Goal: Navigation & Orientation: Find specific page/section

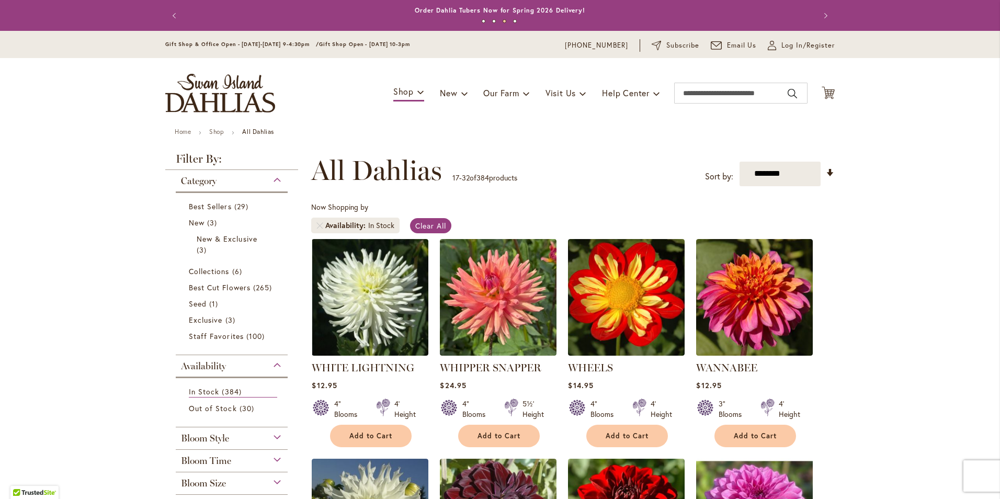
scroll to position [685, 0]
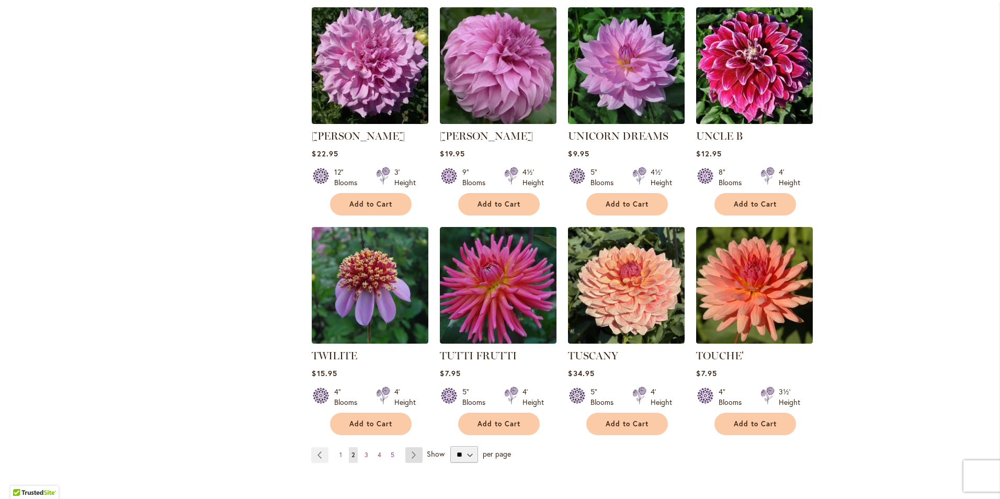
click at [411, 447] on link "Page Next" at bounding box center [413, 455] width 17 height 16
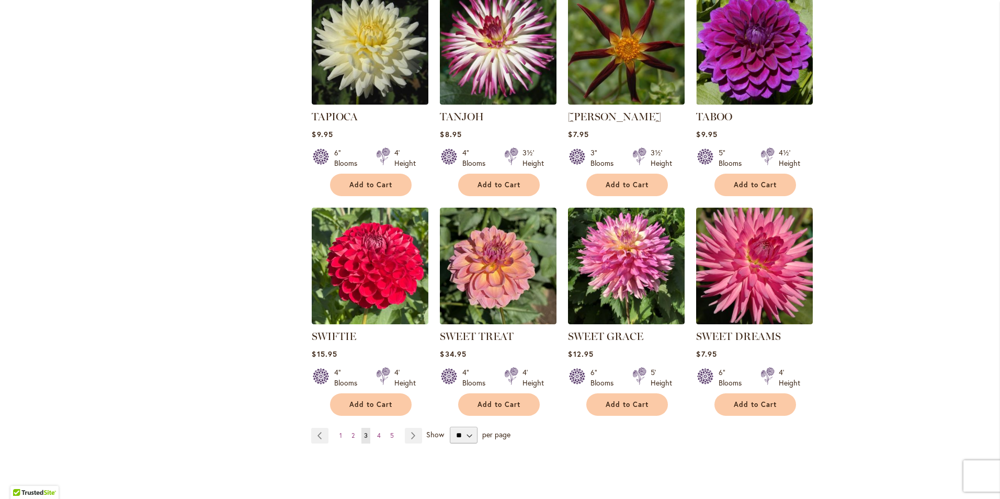
scroll to position [842, 0]
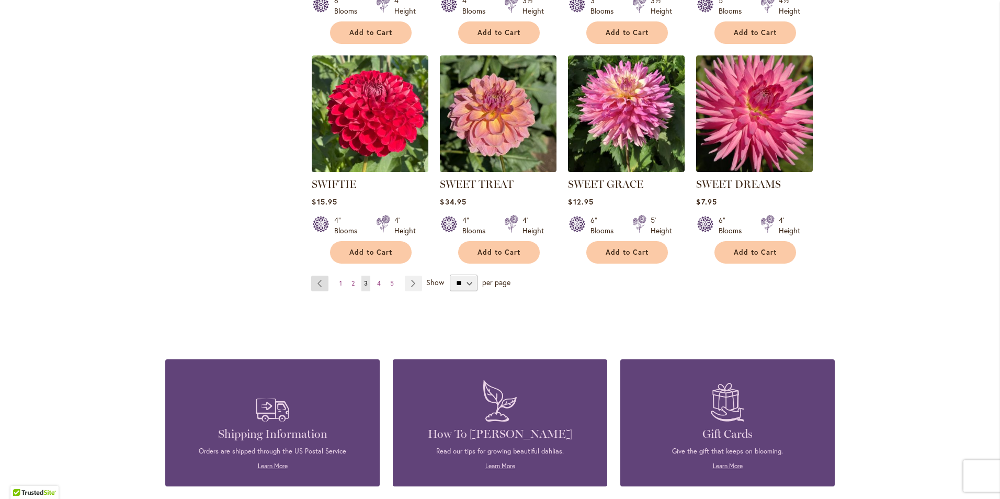
click at [311, 284] on link "Page Previous" at bounding box center [319, 284] width 17 height 16
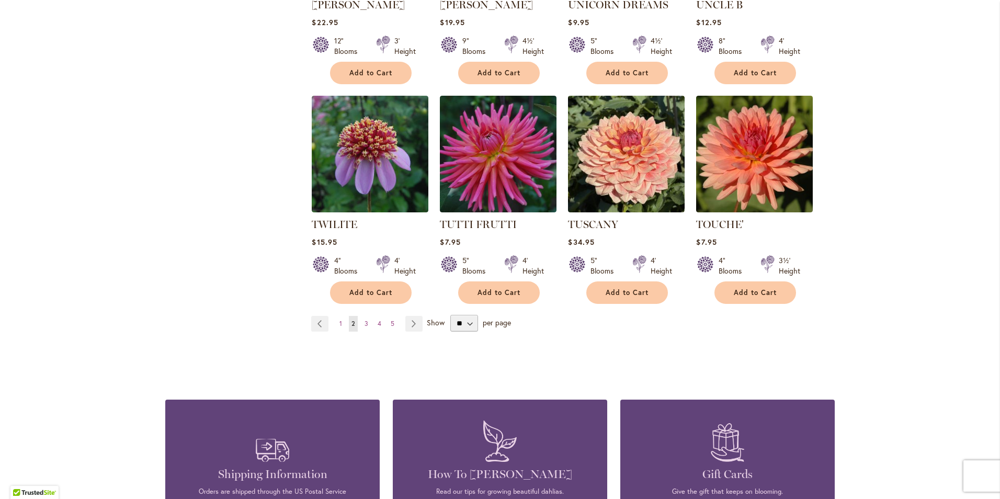
scroll to position [842, 0]
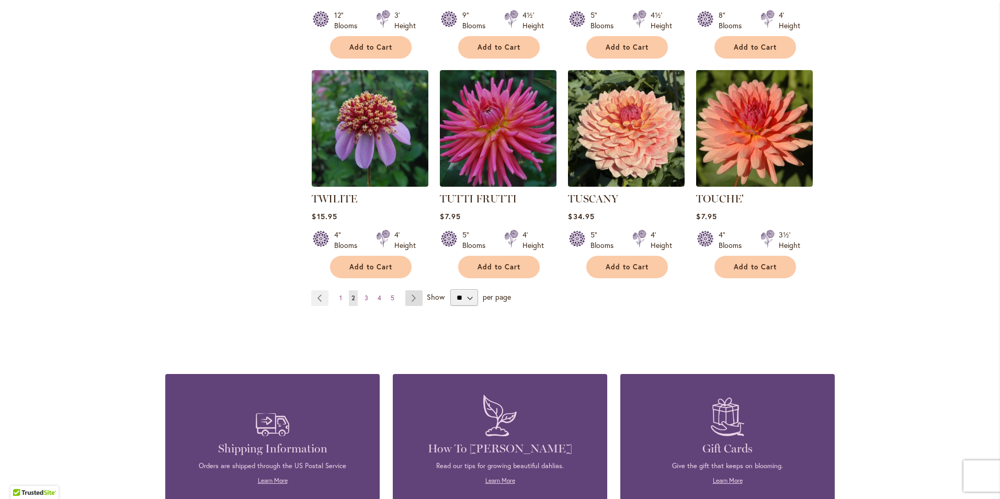
click at [414, 290] on link "Page Next" at bounding box center [413, 298] width 17 height 16
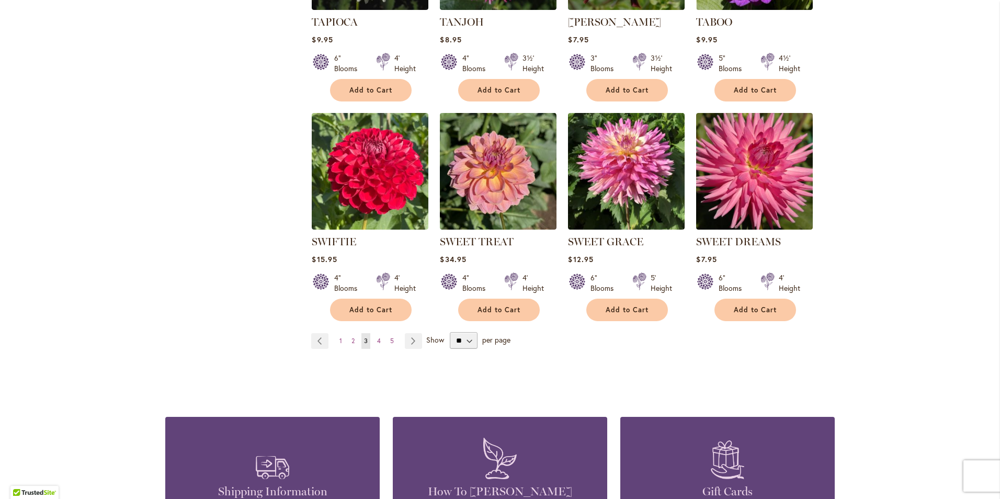
scroll to position [842, 0]
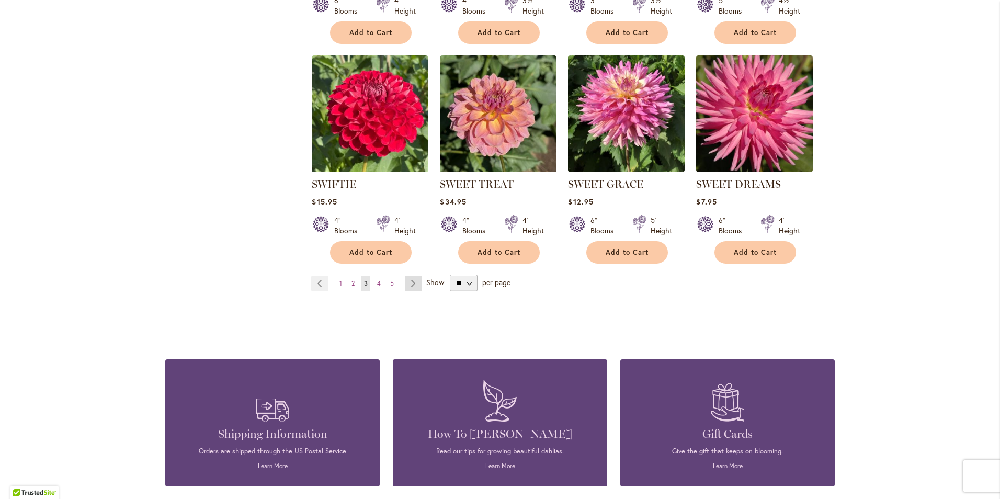
click at [414, 284] on link "Page Next" at bounding box center [413, 284] width 17 height 16
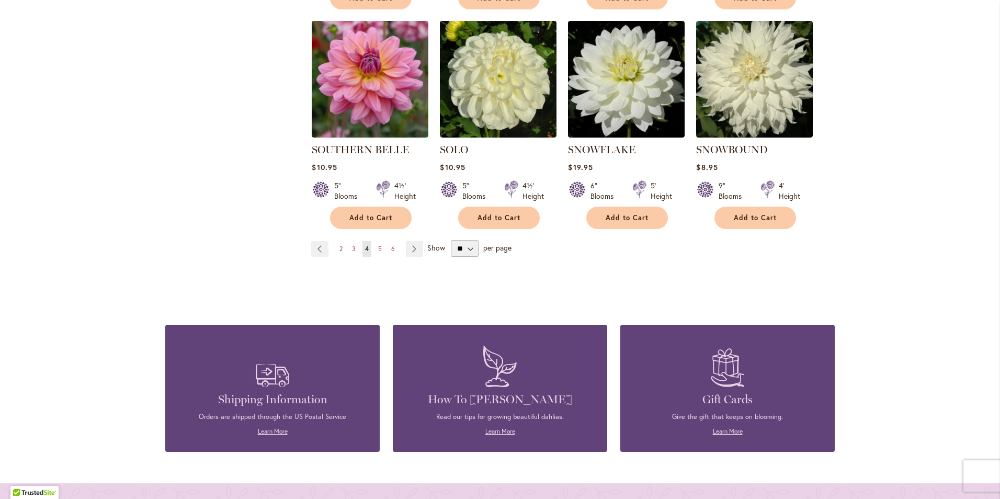
scroll to position [894, 0]
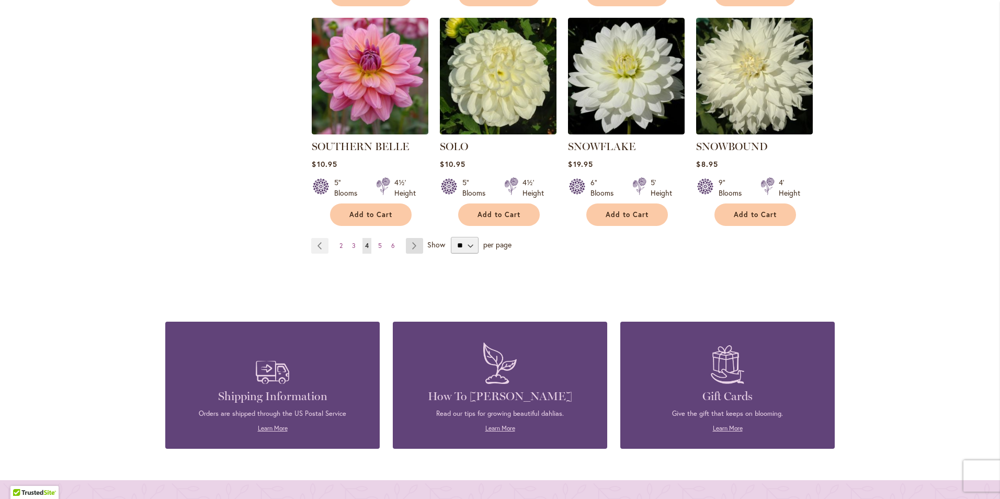
click at [414, 246] on link "Page Next" at bounding box center [414, 246] width 17 height 16
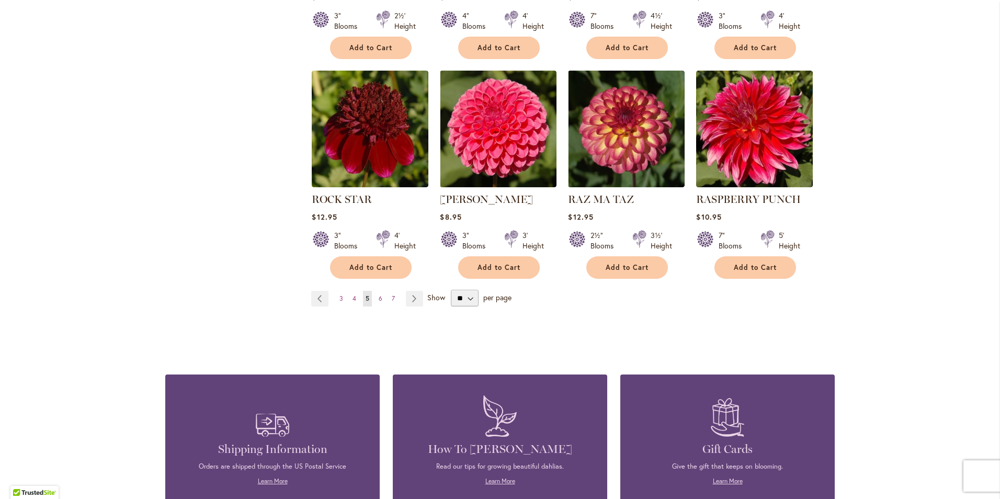
scroll to position [842, 0]
click at [416, 290] on link "Page Next" at bounding box center [414, 298] width 17 height 16
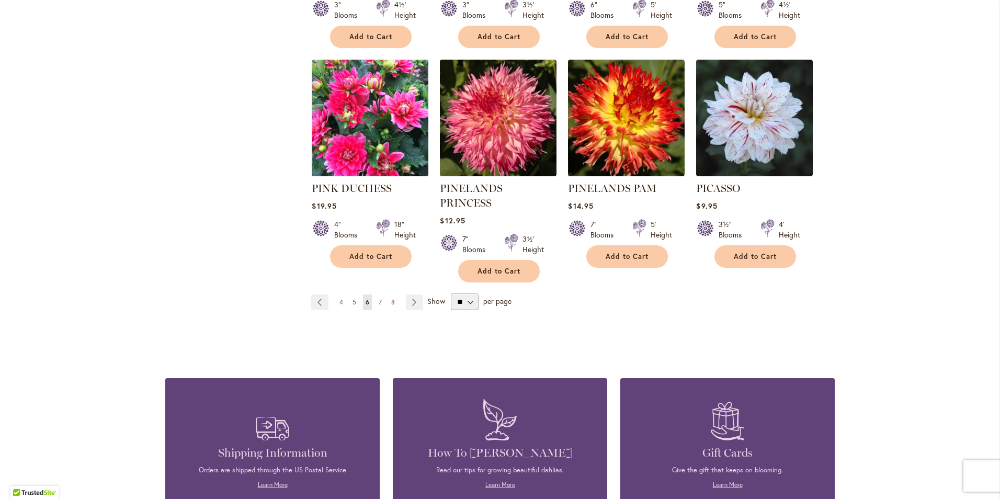
scroll to position [842, 0]
